Goal: Browse casually: Explore the website without a specific task or goal

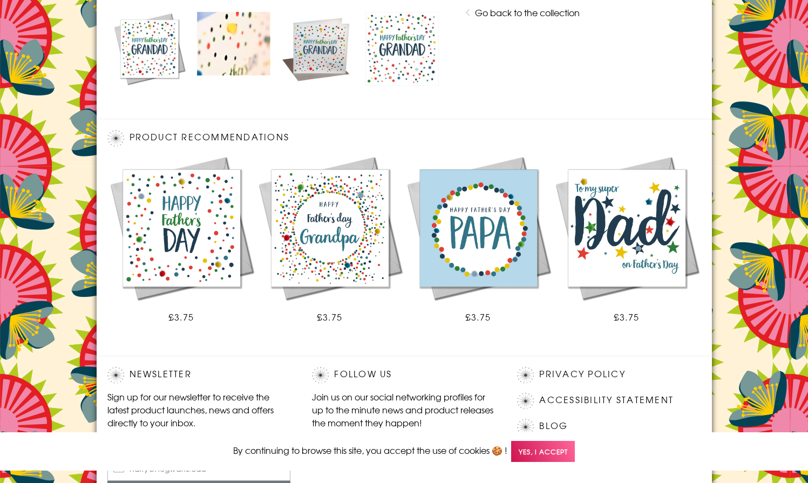
scroll to position [631, 0]
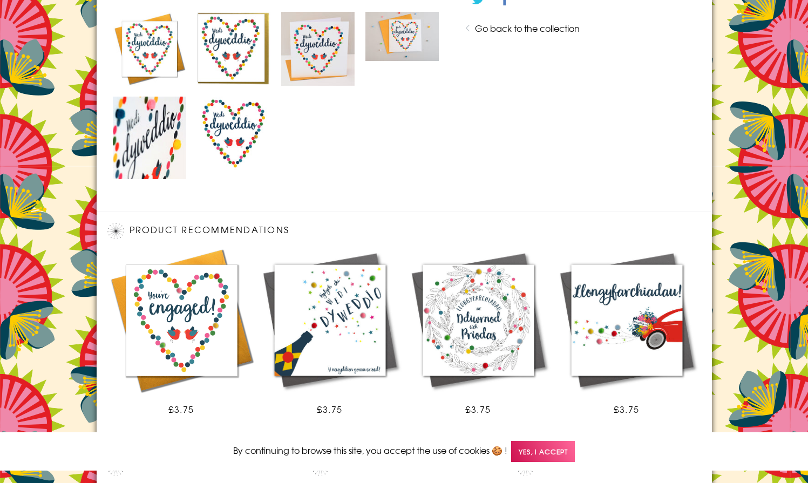
scroll to position [724, 0]
